Goal: Task Accomplishment & Management: Use online tool/utility

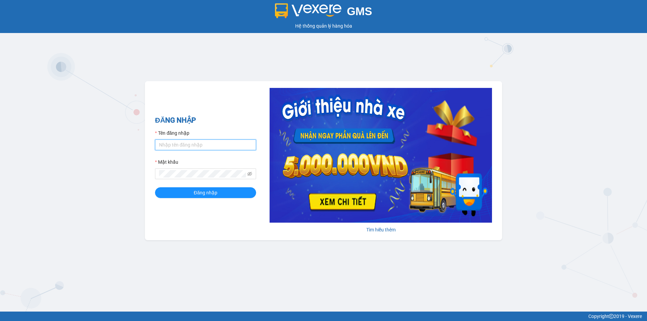
click at [197, 143] on input "Tên đăng nhập" at bounding box center [205, 145] width 101 height 11
type input "baotrung.namhailimo"
click at [155, 187] on button "Đăng nhập" at bounding box center [205, 192] width 101 height 11
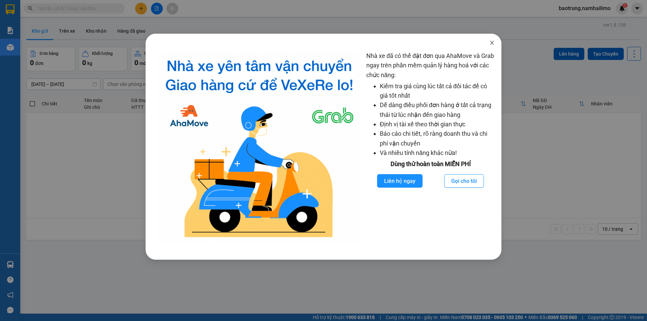
click at [494, 39] on span "Close" at bounding box center [492, 43] width 19 height 19
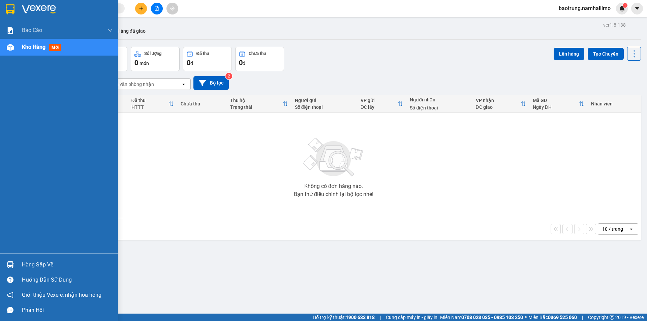
click at [41, 260] on div "Hàng sắp về" at bounding box center [67, 265] width 91 height 10
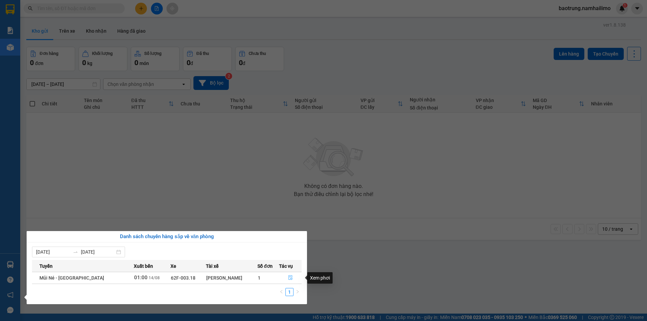
click at [289, 278] on icon "file-done" at bounding box center [290, 278] width 4 height 5
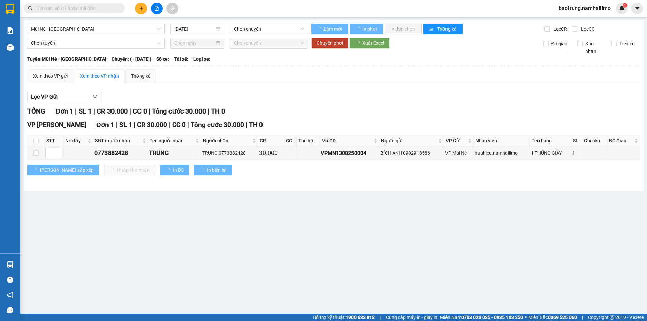
type input "[DATE]"
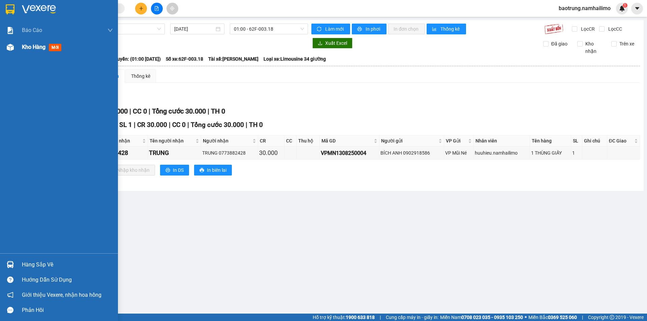
click at [32, 51] on div "Kho hàng mới" at bounding box center [67, 47] width 91 height 17
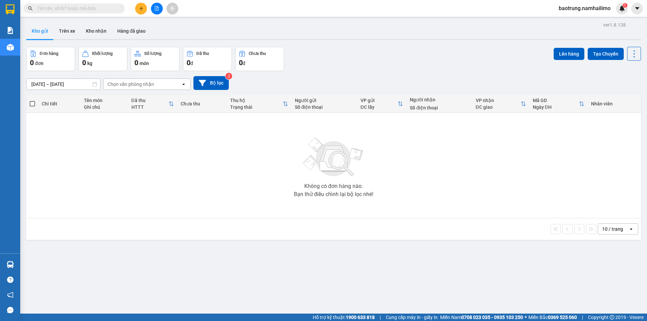
click at [106, 314] on div "Hỗ trợ kỹ thuật: 1900 633 818 | Cung cấp máy in - giấy in: [GEOGRAPHIC_DATA] 07…" at bounding box center [322, 317] width 644 height 7
click at [94, 28] on button "Kho nhận" at bounding box center [96, 31] width 31 height 16
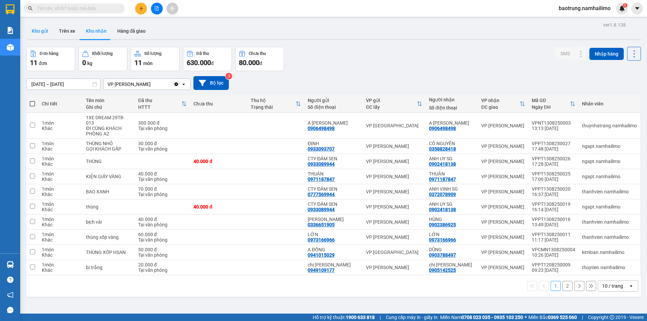
click at [48, 28] on button "Kho gửi" at bounding box center [39, 31] width 27 height 16
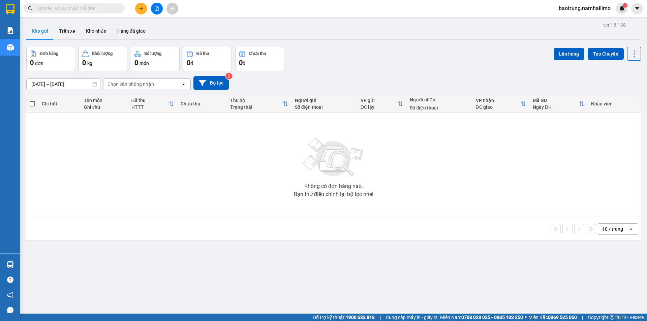
click at [85, 8] on input "text" at bounding box center [77, 8] width 80 height 7
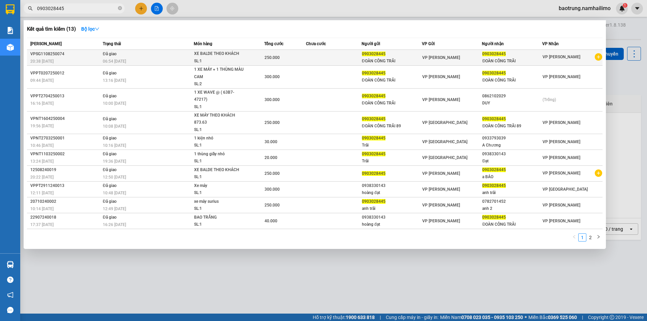
type input "0903028445"
click at [339, 59] on td at bounding box center [334, 58] width 56 height 16
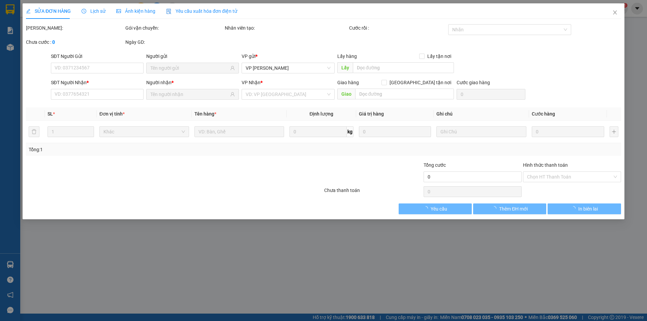
type input "0903028445"
type input "250.000"
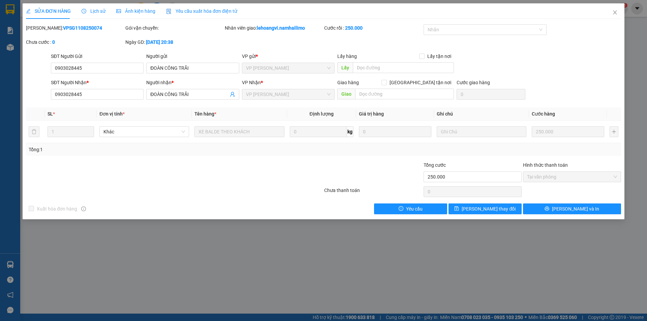
click at [94, 11] on span "Lịch sử" at bounding box center [94, 10] width 24 height 5
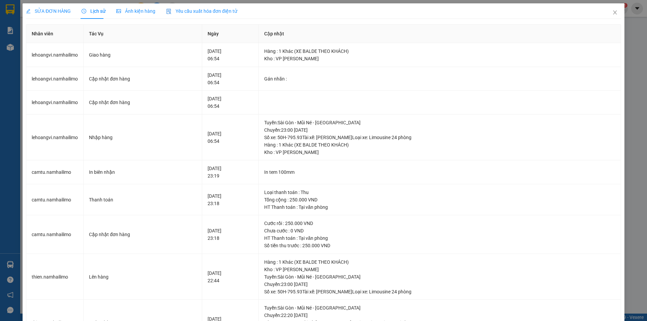
click at [61, 13] on span "SỬA ĐƠN HÀNG" at bounding box center [48, 10] width 45 height 5
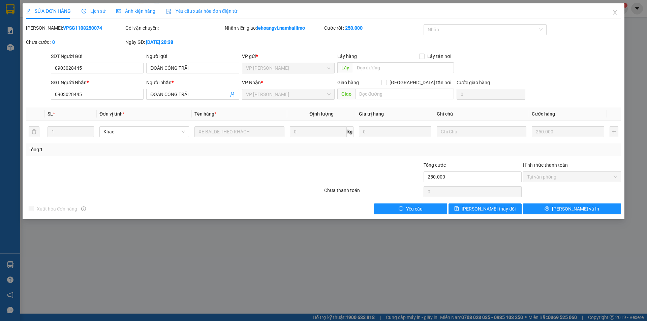
click at [83, 29] on div "[PERSON_NAME]: VPSG1108250074" at bounding box center [75, 27] width 98 height 7
drag, startPoint x: 81, startPoint y: 27, endPoint x: 43, endPoint y: 24, distance: 37.5
click at [43, 24] on div "SỬA ĐƠN HÀNG Lịch sử Ảnh kiện hàng Yêu cầu xuất hóa đơn điện tử Total Paid Fee …" at bounding box center [323, 108] width 595 height 211
copy b "VPSG1108250074"
click at [616, 13] on icon "close" at bounding box center [614, 12] width 5 height 5
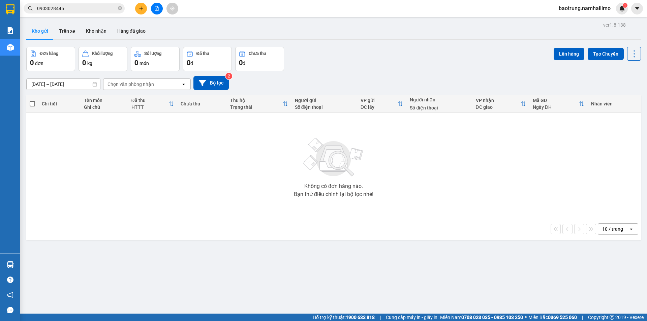
click at [76, 7] on input "0903028445" at bounding box center [77, 8] width 80 height 7
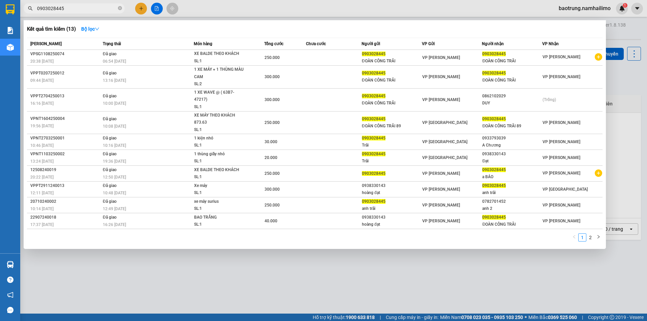
click at [92, 9] on input "0903028445" at bounding box center [77, 8] width 80 height 7
click at [206, 270] on div at bounding box center [323, 160] width 647 height 321
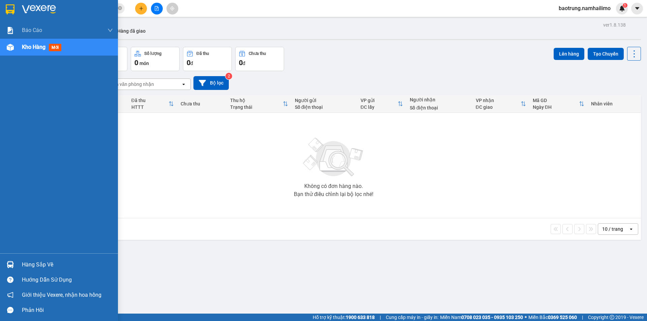
drag, startPoint x: 37, startPoint y: 263, endPoint x: 206, endPoint y: 246, distance: 169.0
click at [39, 263] on div "Hàng sắp về" at bounding box center [67, 265] width 91 height 10
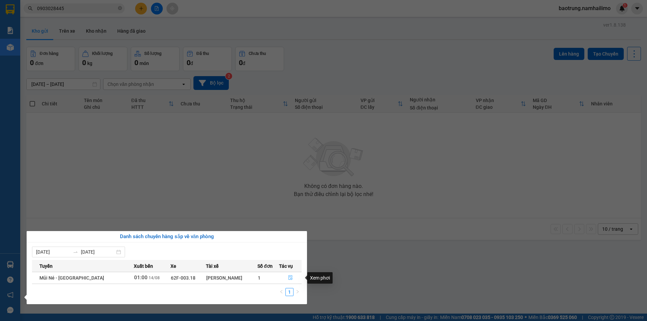
click at [291, 278] on button "button" at bounding box center [290, 278] width 22 height 11
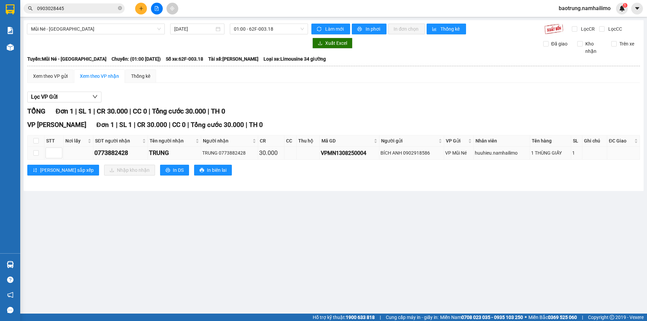
click at [225, 155] on div "TRUNG 0773882428" at bounding box center [229, 152] width 55 height 7
click at [39, 141] on th at bounding box center [36, 140] width 17 height 11
click at [37, 144] on label at bounding box center [35, 140] width 5 height 7
click at [37, 144] on input "checkbox" at bounding box center [35, 140] width 5 height 5
checkbox input "true"
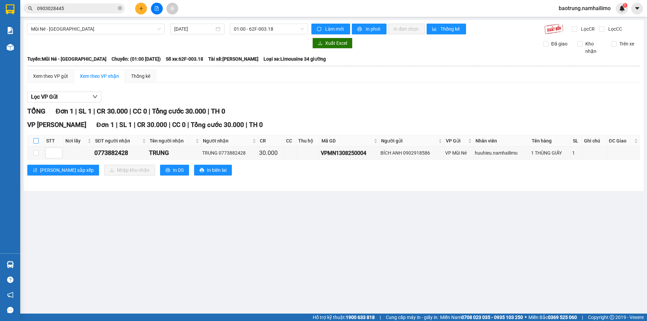
checkbox input "true"
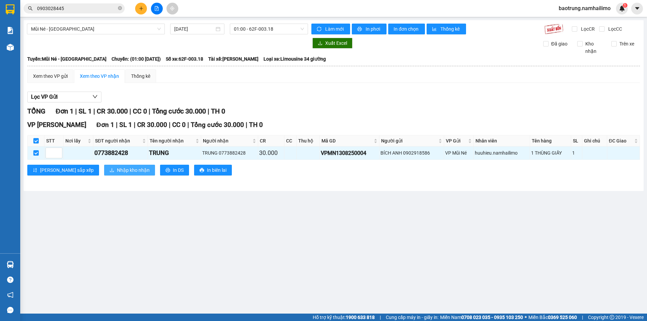
click at [104, 165] on button "Nhập kho nhận" at bounding box center [129, 170] width 51 height 11
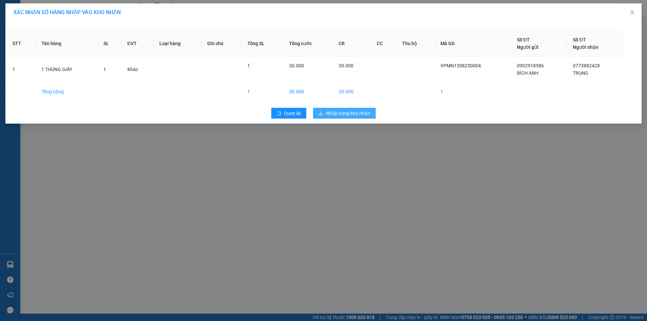
click at [349, 114] on span "Nhập hàng kho nhận" at bounding box center [348, 113] width 44 height 7
